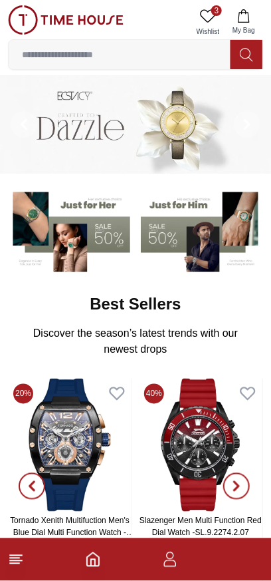
click at [154, 95] on img at bounding box center [135, 124] width 271 height 98
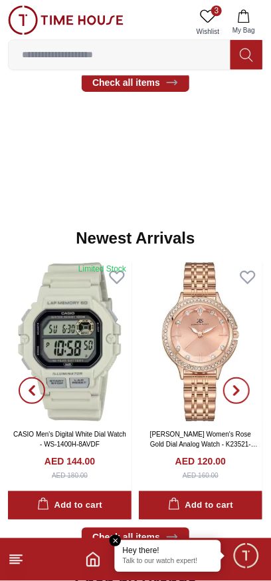
scroll to position [530, 0]
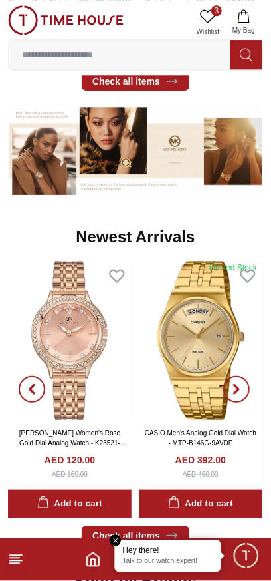
click at [193, 335] on img at bounding box center [201, 340] width 124 height 159
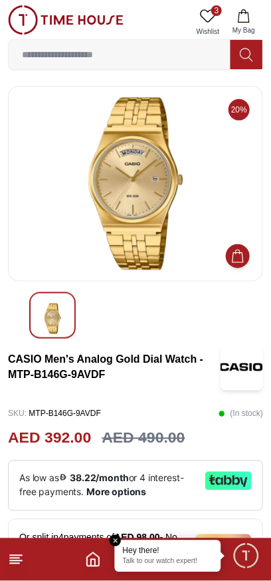
click at [240, 364] on img at bounding box center [242, 367] width 43 height 47
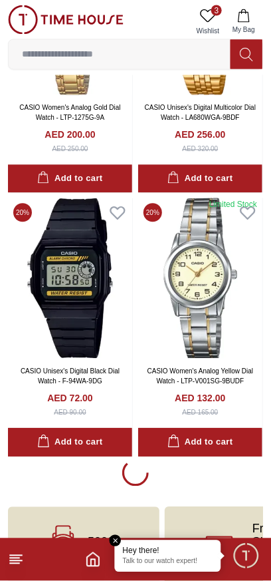
scroll to position [2566, 0]
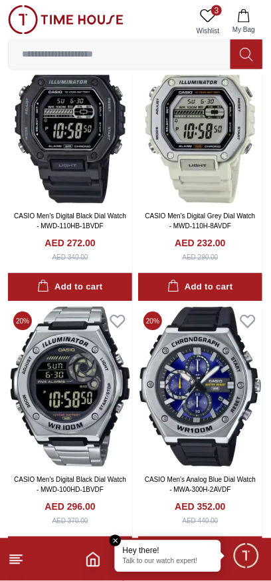
scroll to position [7731, 0]
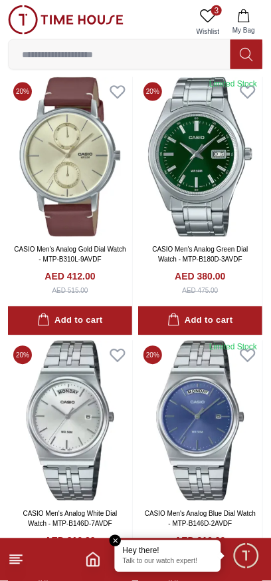
scroll to position [10596, 0]
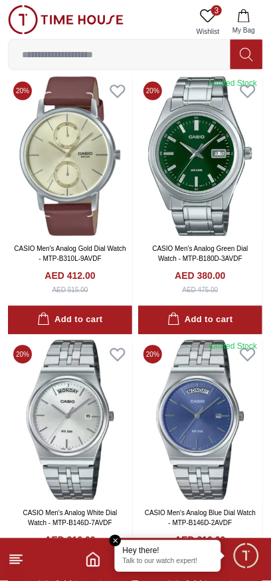
click at [120, 349] on icon at bounding box center [117, 355] width 14 height 12
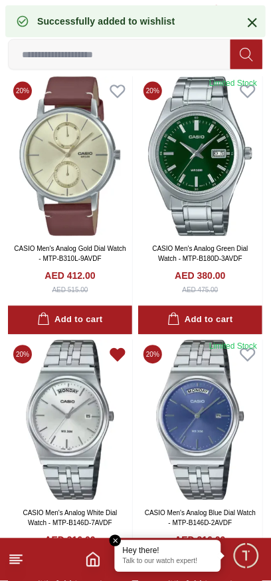
click at [57, 340] on img at bounding box center [70, 420] width 124 height 160
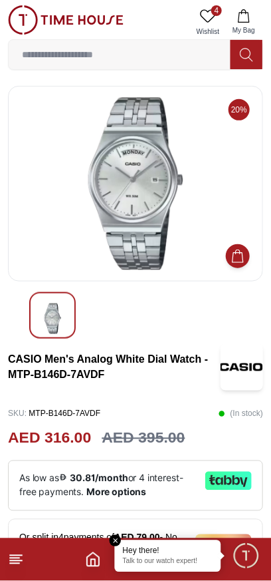
click at [153, 214] on img at bounding box center [135, 183] width 233 height 173
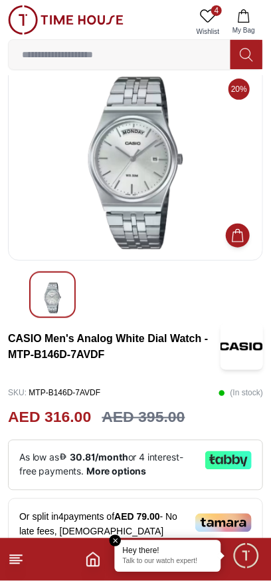
scroll to position [22, 0]
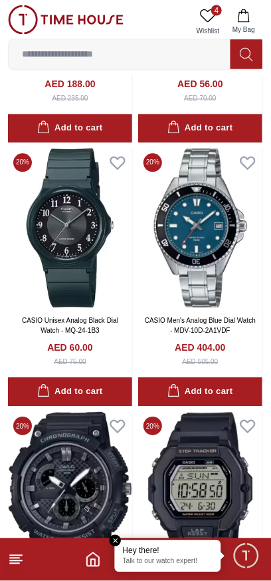
scroll to position [12895, 0]
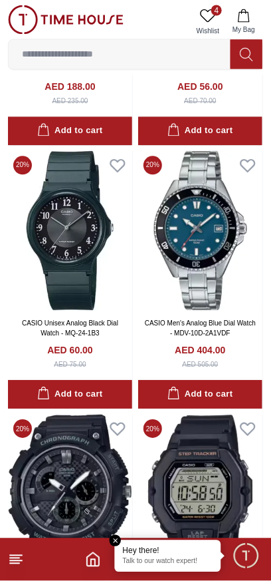
scroll to position [12897, 0]
